Goal: Transaction & Acquisition: Purchase product/service

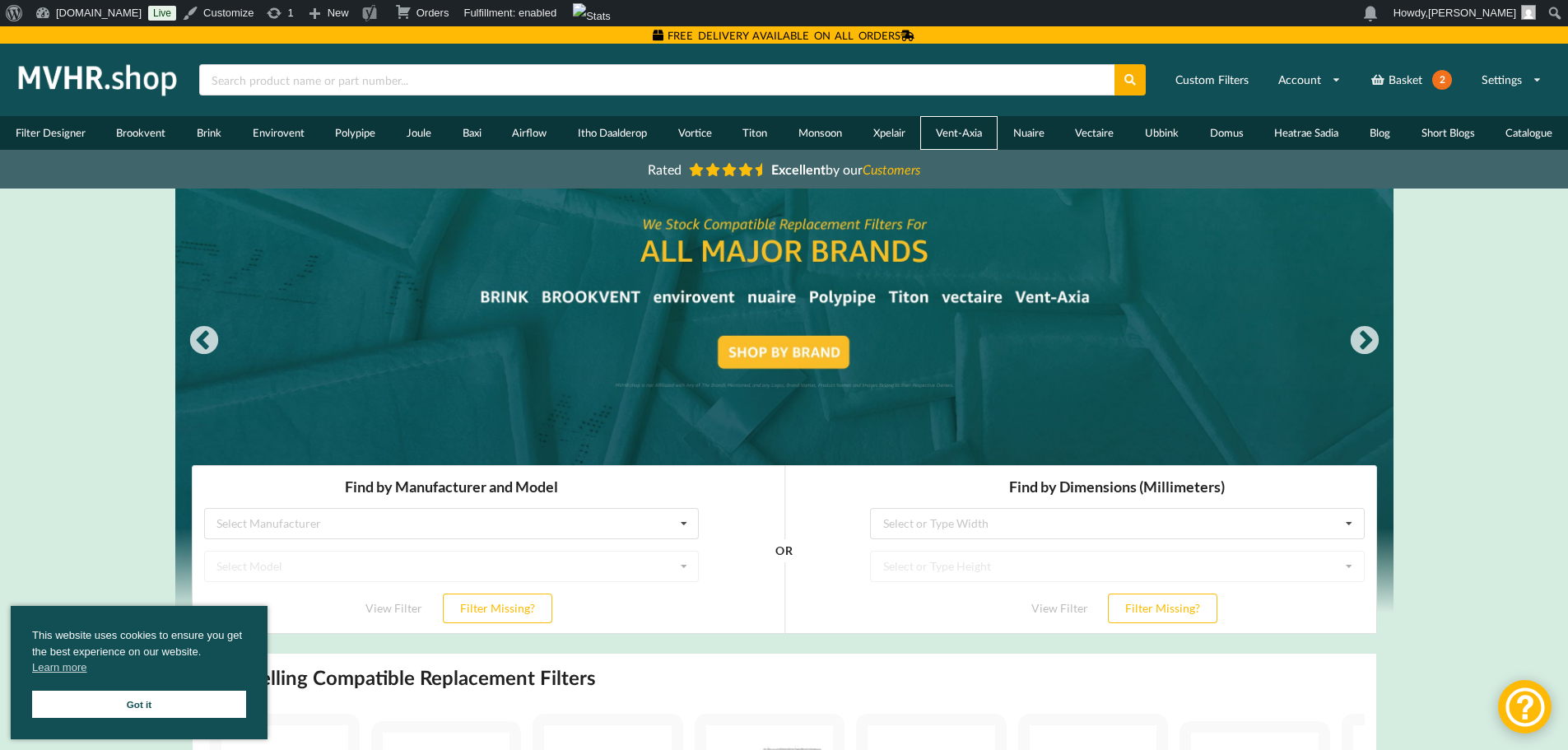
click at [940, 133] on link "Vent-Axia" at bounding box center [959, 133] width 77 height 34
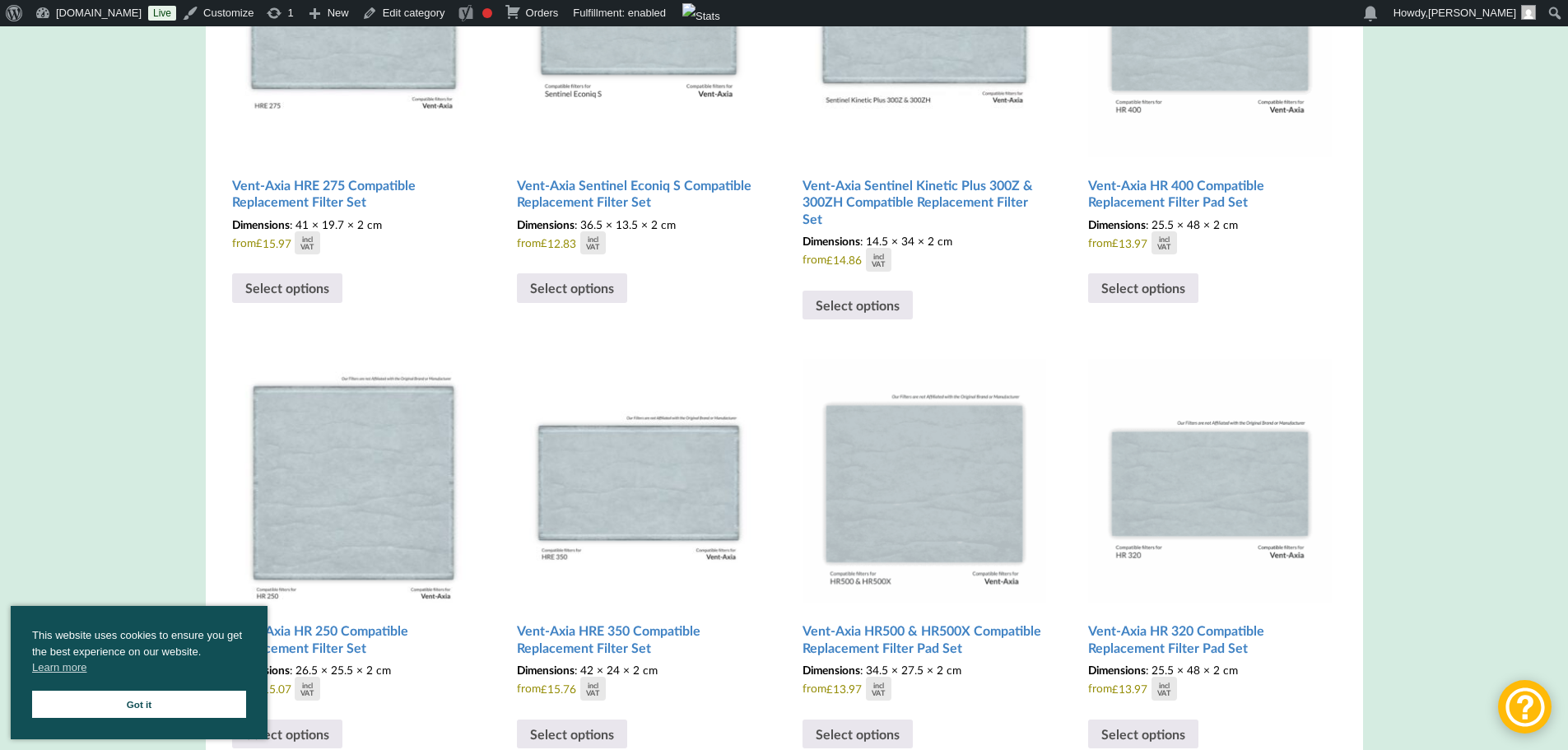
scroll to position [1975, 0]
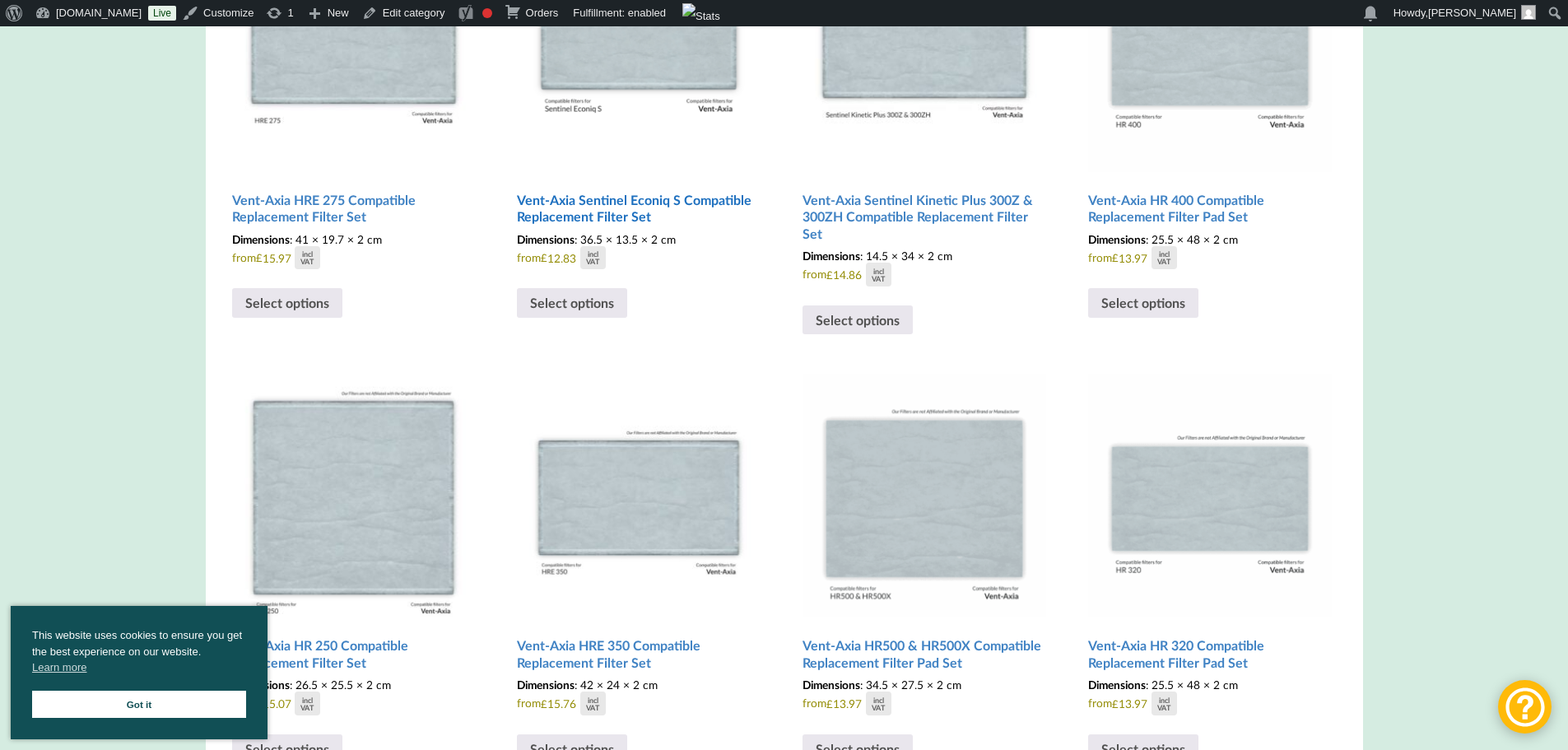
click at [562, 202] on h2 "Vent-Axia Sentinel Econiq S Compatible Replacement Filter Set" at bounding box center [639, 208] width 244 height 47
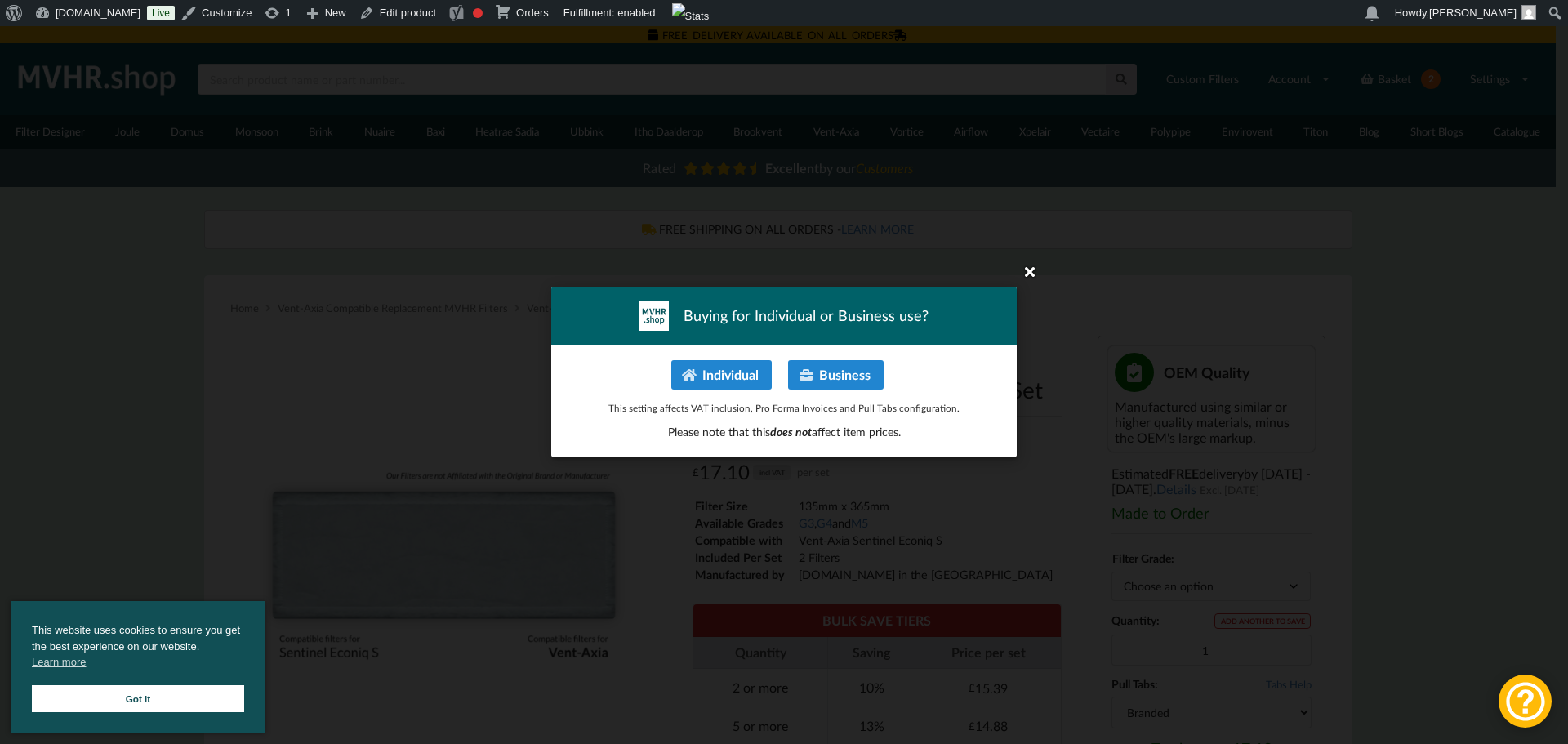
click at [1025, 273] on icon at bounding box center [1029, 271] width 26 height 26
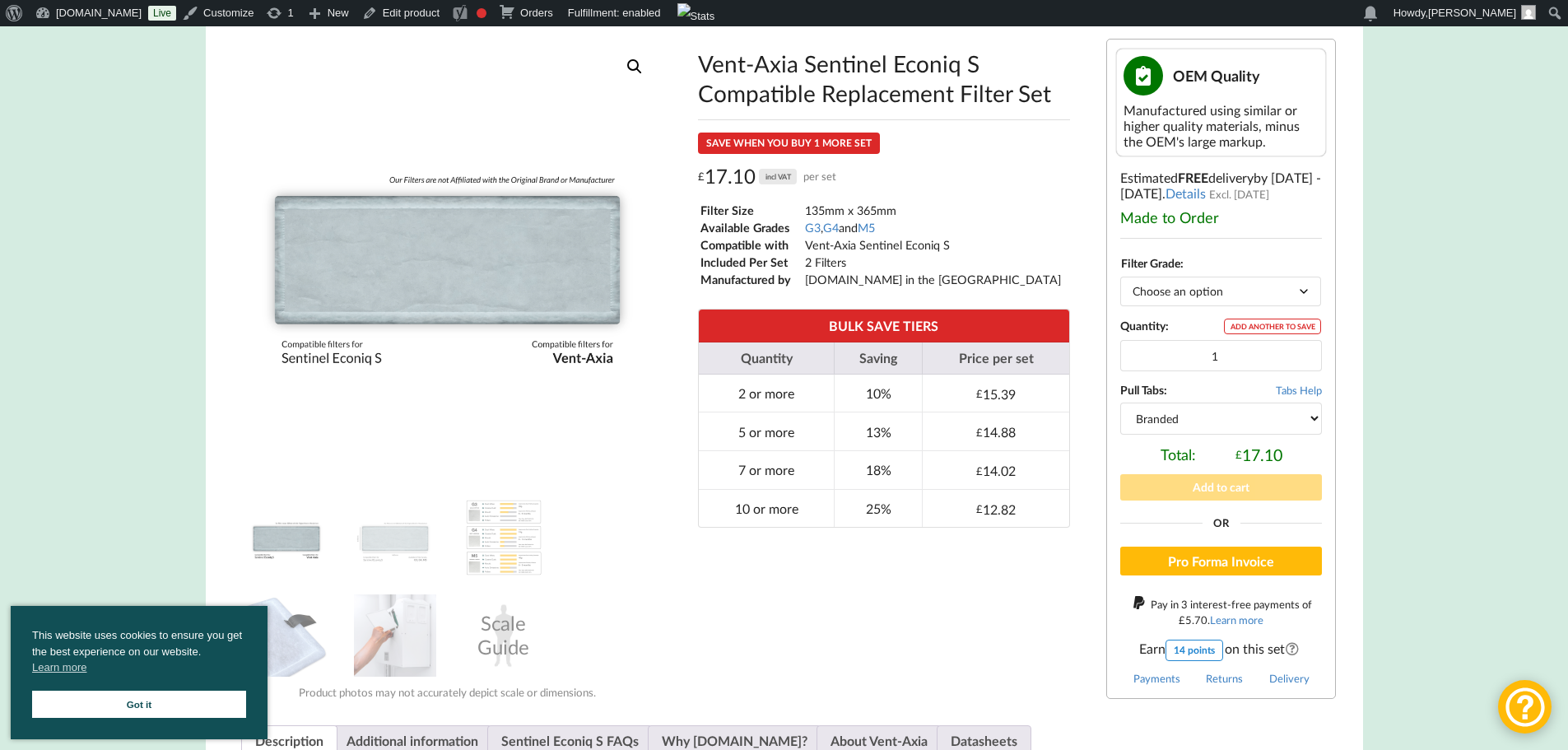
scroll to position [329, 0]
